Goal: Register for event/course

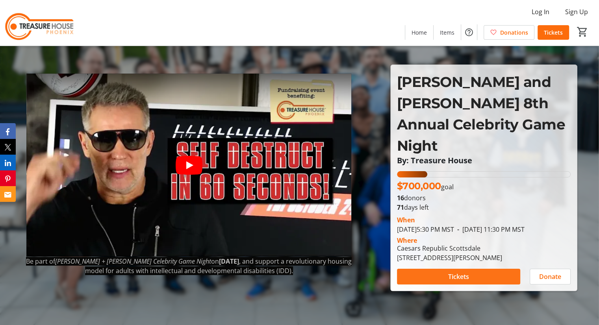
click at [493, 267] on span at bounding box center [458, 276] width 123 height 19
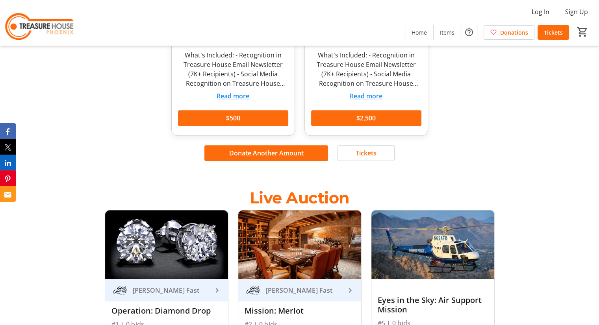
scroll to position [411, 0]
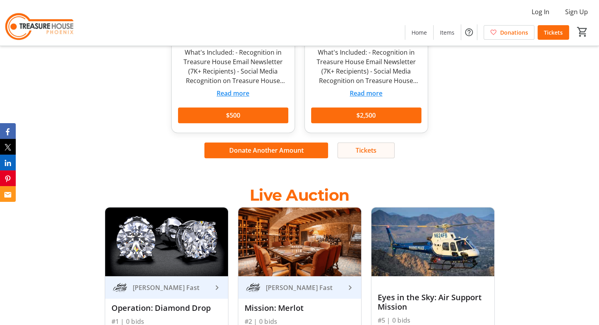
click at [387, 150] on span at bounding box center [366, 150] width 56 height 19
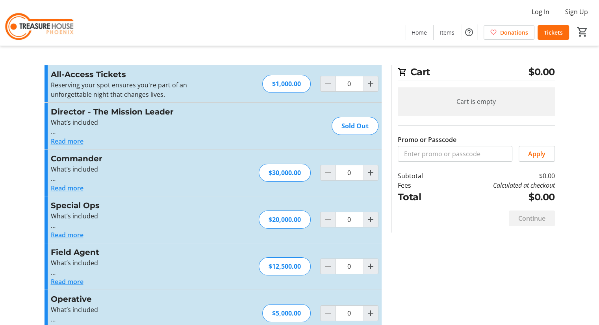
scroll to position [2, 0]
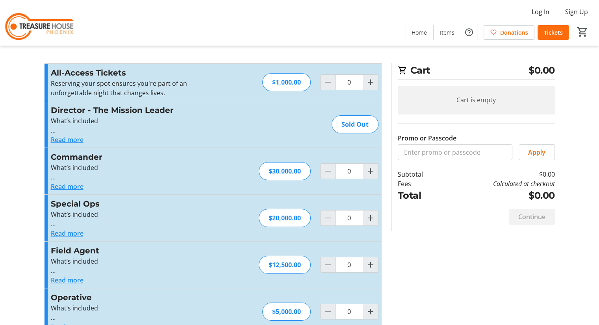
click at [65, 142] on button "Read more" at bounding box center [67, 139] width 33 height 9
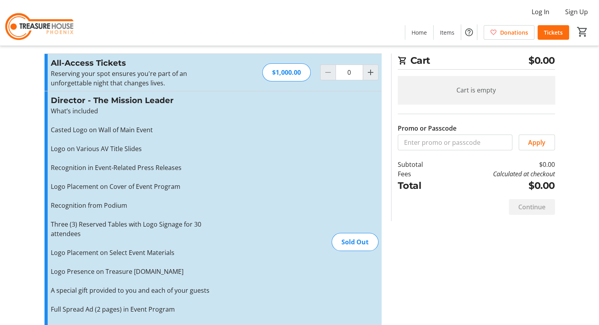
scroll to position [0, 0]
